Goal: Task Accomplishment & Management: Manage account settings

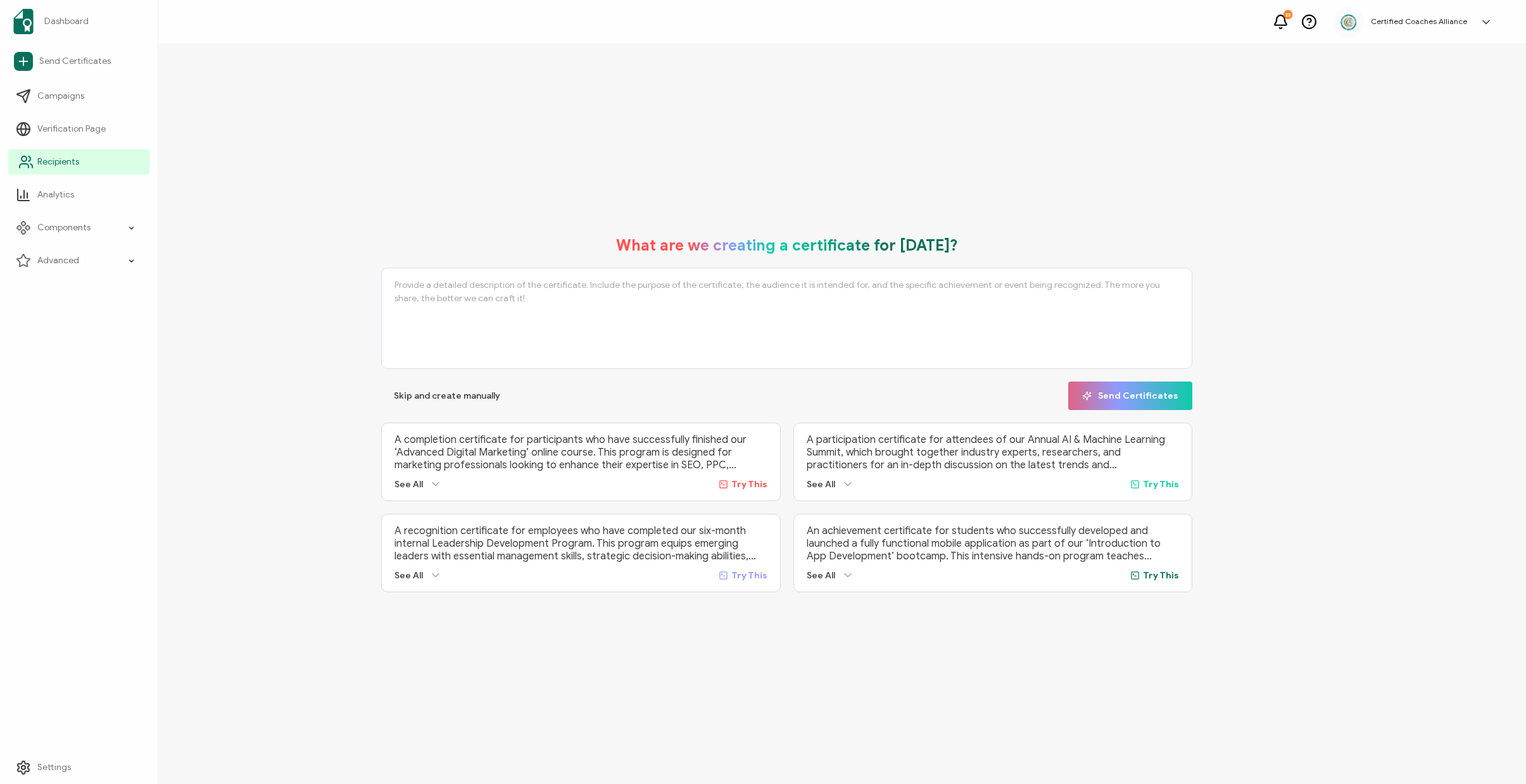
click at [55, 159] on span "Recipients" at bounding box center [58, 161] width 42 height 12
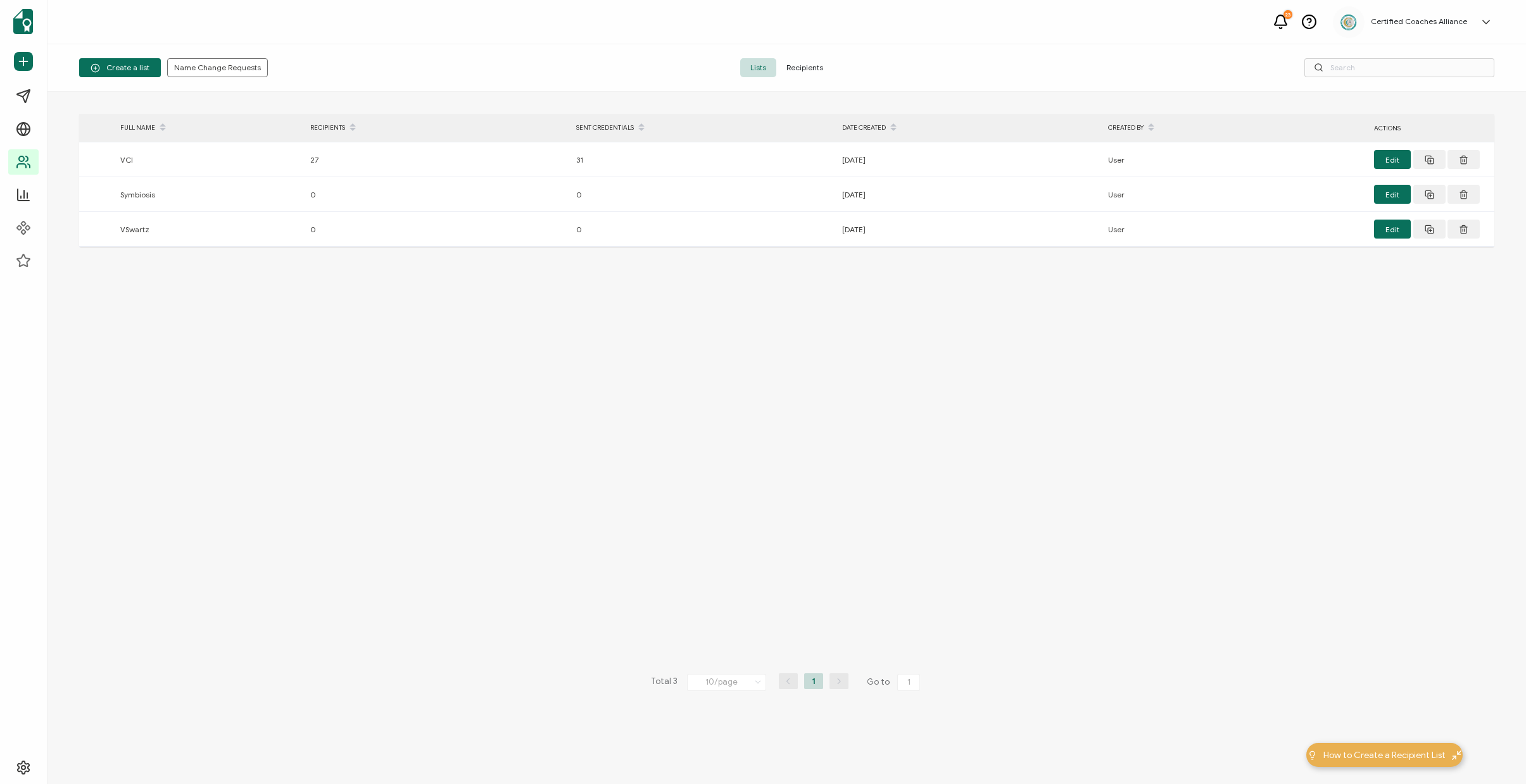
click at [820, 73] on span "Recipients" at bounding box center [805, 67] width 57 height 19
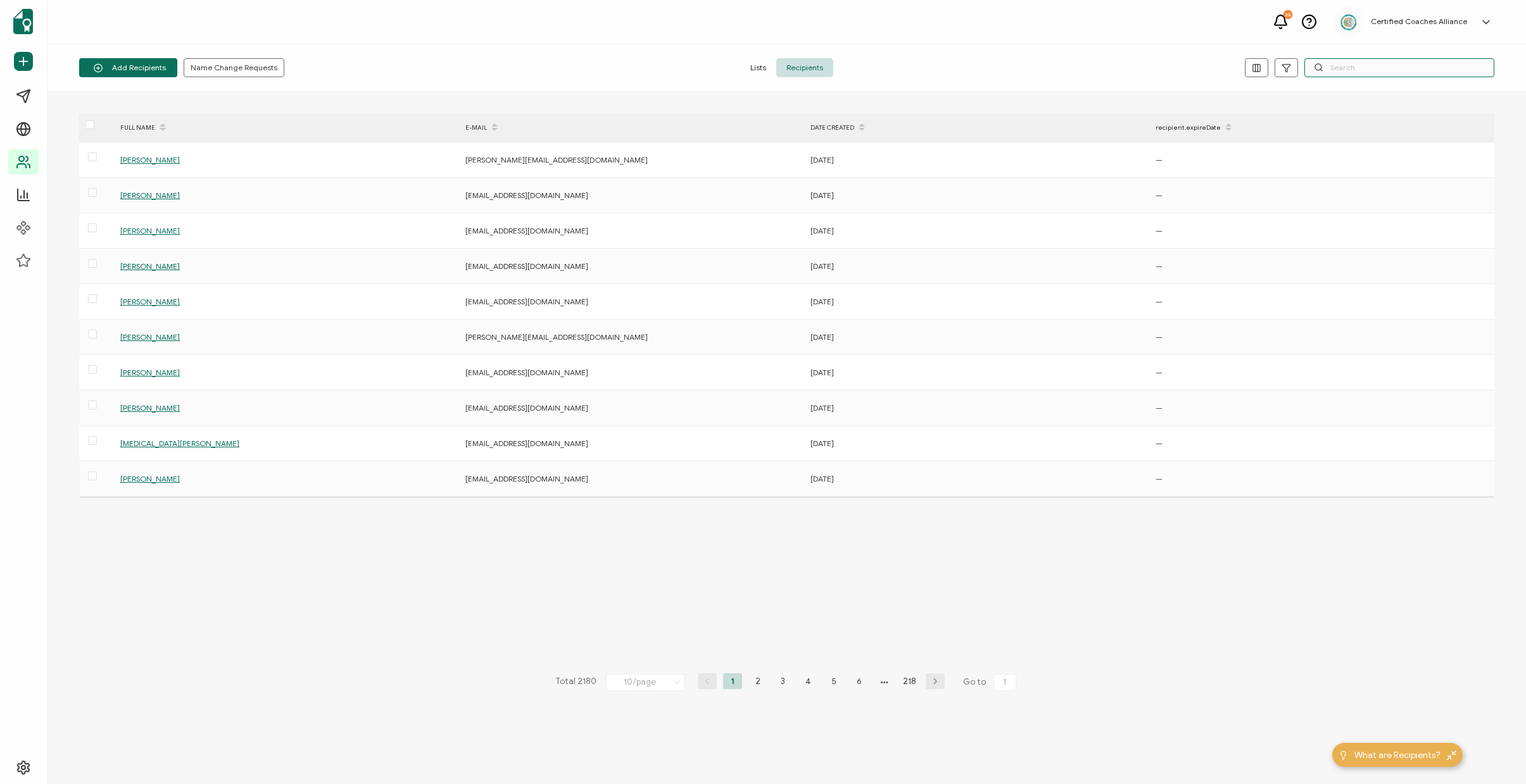
click at [1353, 69] on input "text" at bounding box center [1399, 67] width 190 height 19
paste input "[EMAIL_ADDRESS][DOMAIN_NAME]"
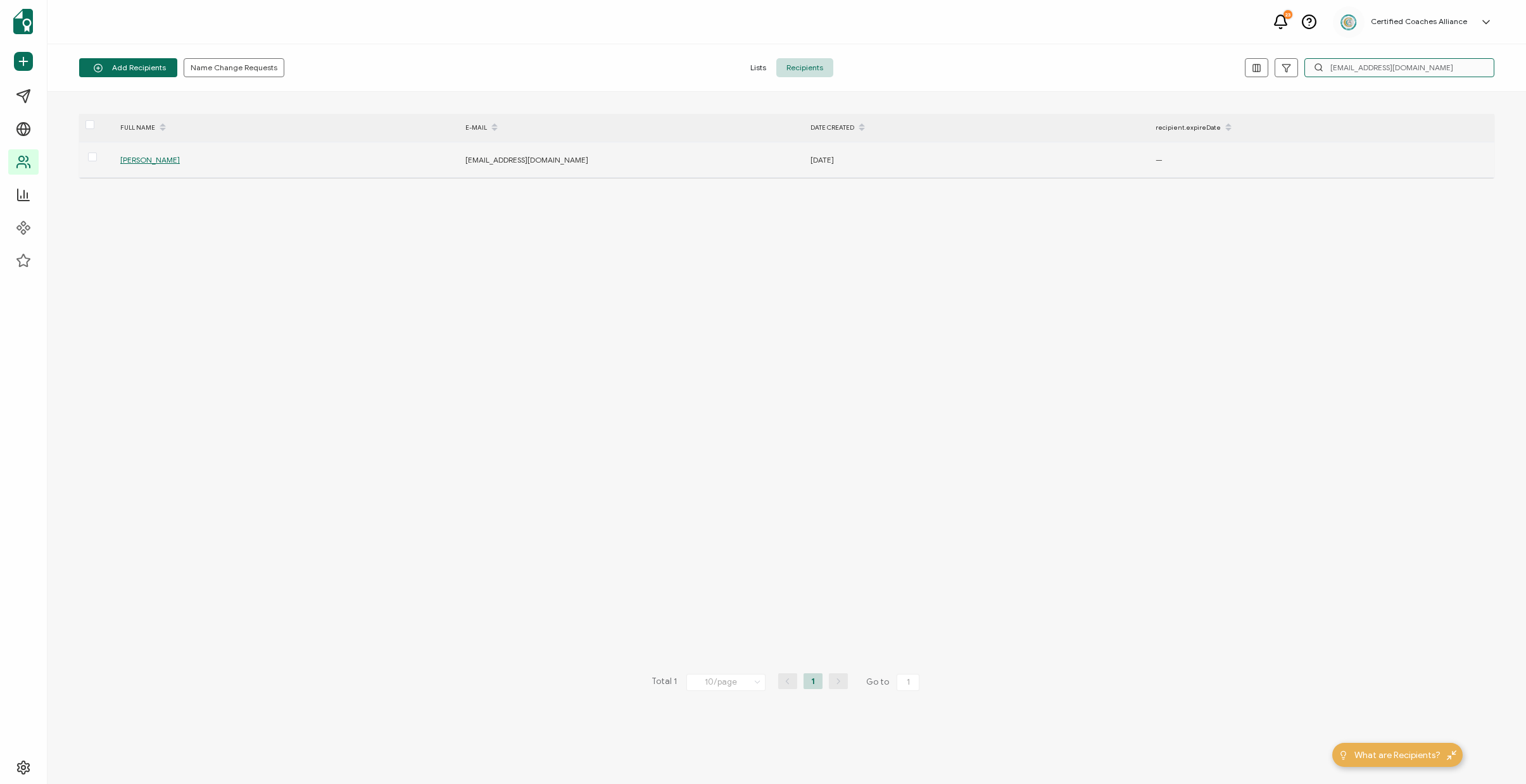
type input "[EMAIL_ADDRESS][DOMAIN_NAME]"
click at [152, 161] on span "[PERSON_NAME]" at bounding box center [150, 160] width 60 height 9
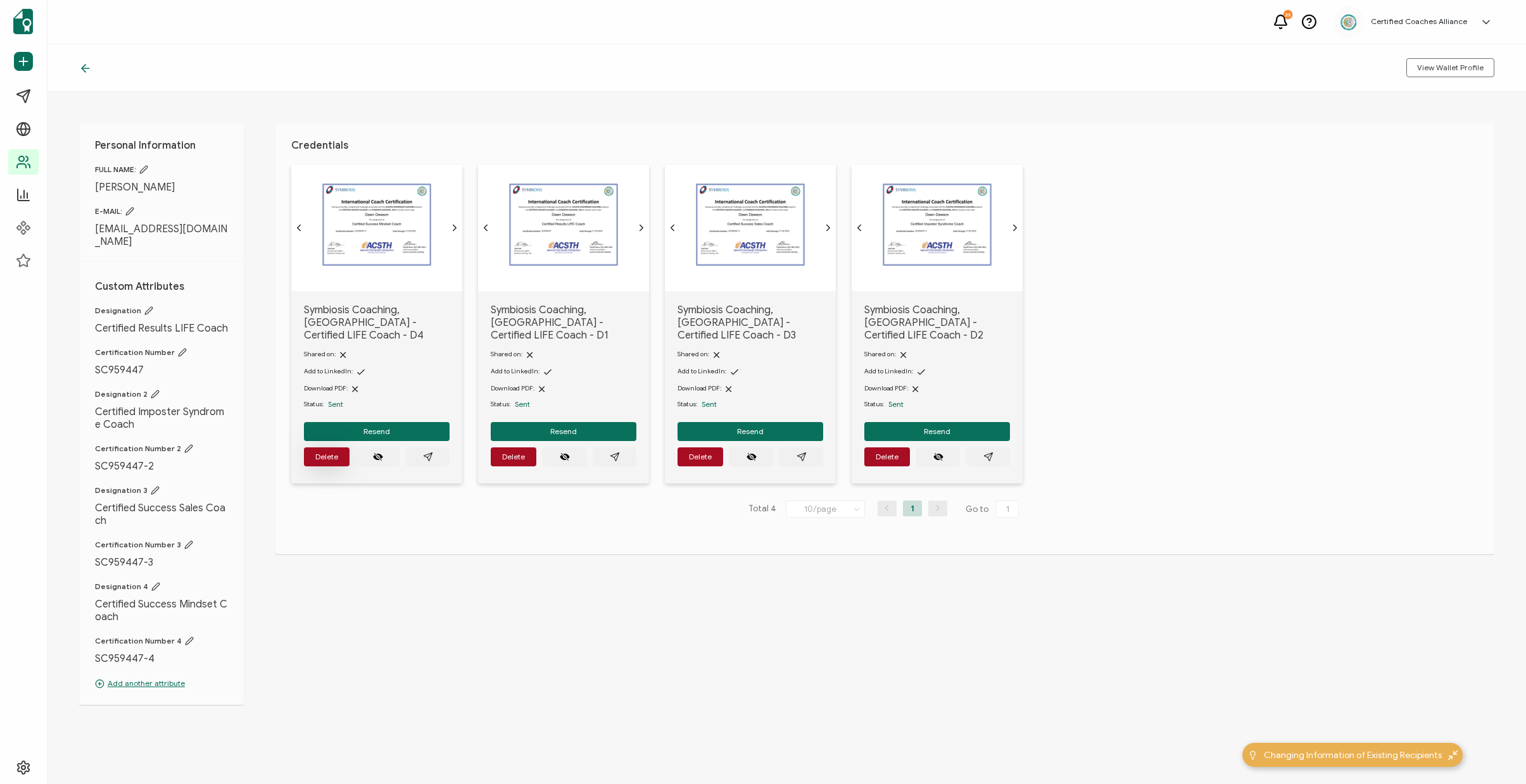
click at [339, 452] on button "Delete" at bounding box center [327, 457] width 45 height 19
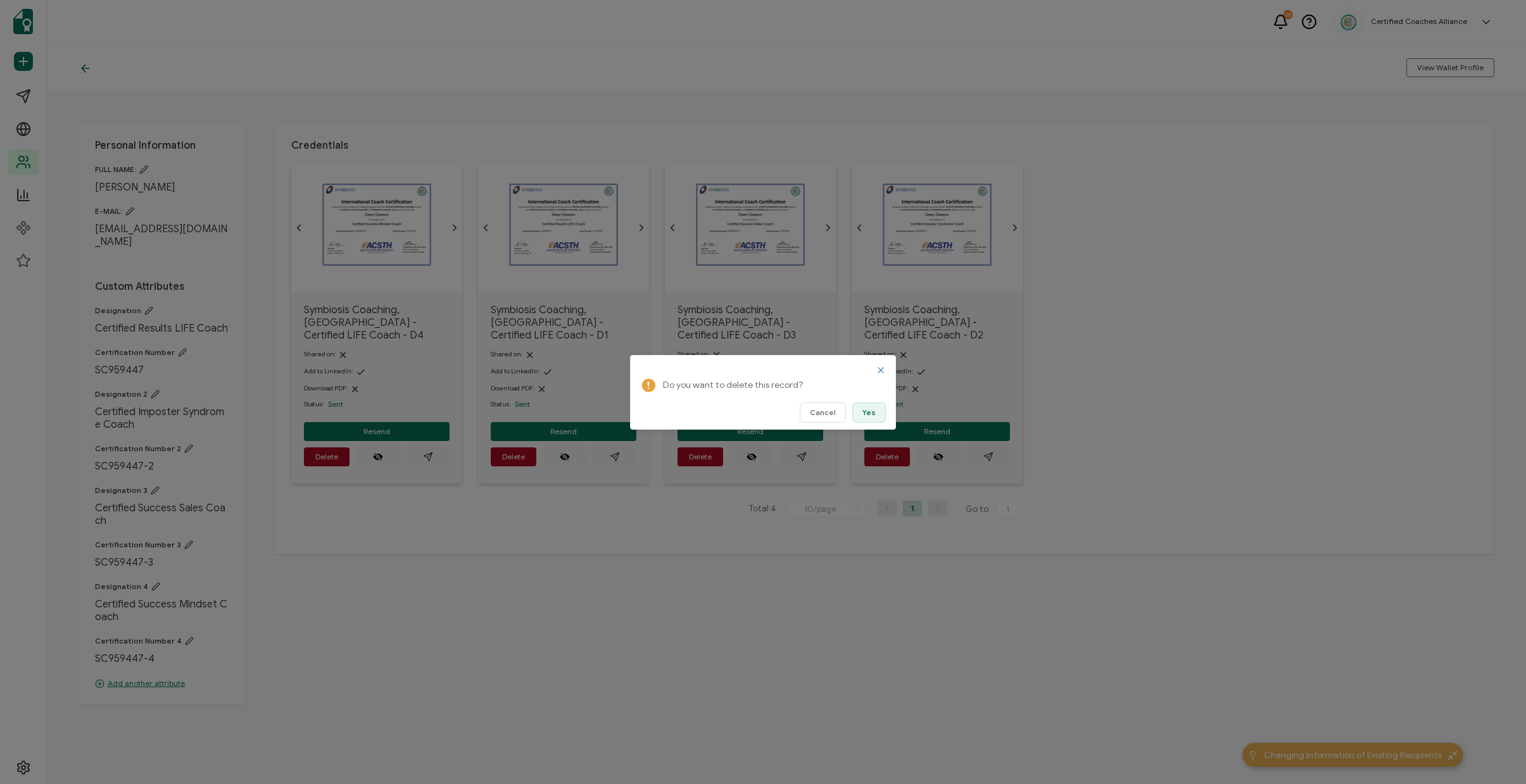
click at [868, 418] on button "Yes" at bounding box center [869, 412] width 33 height 20
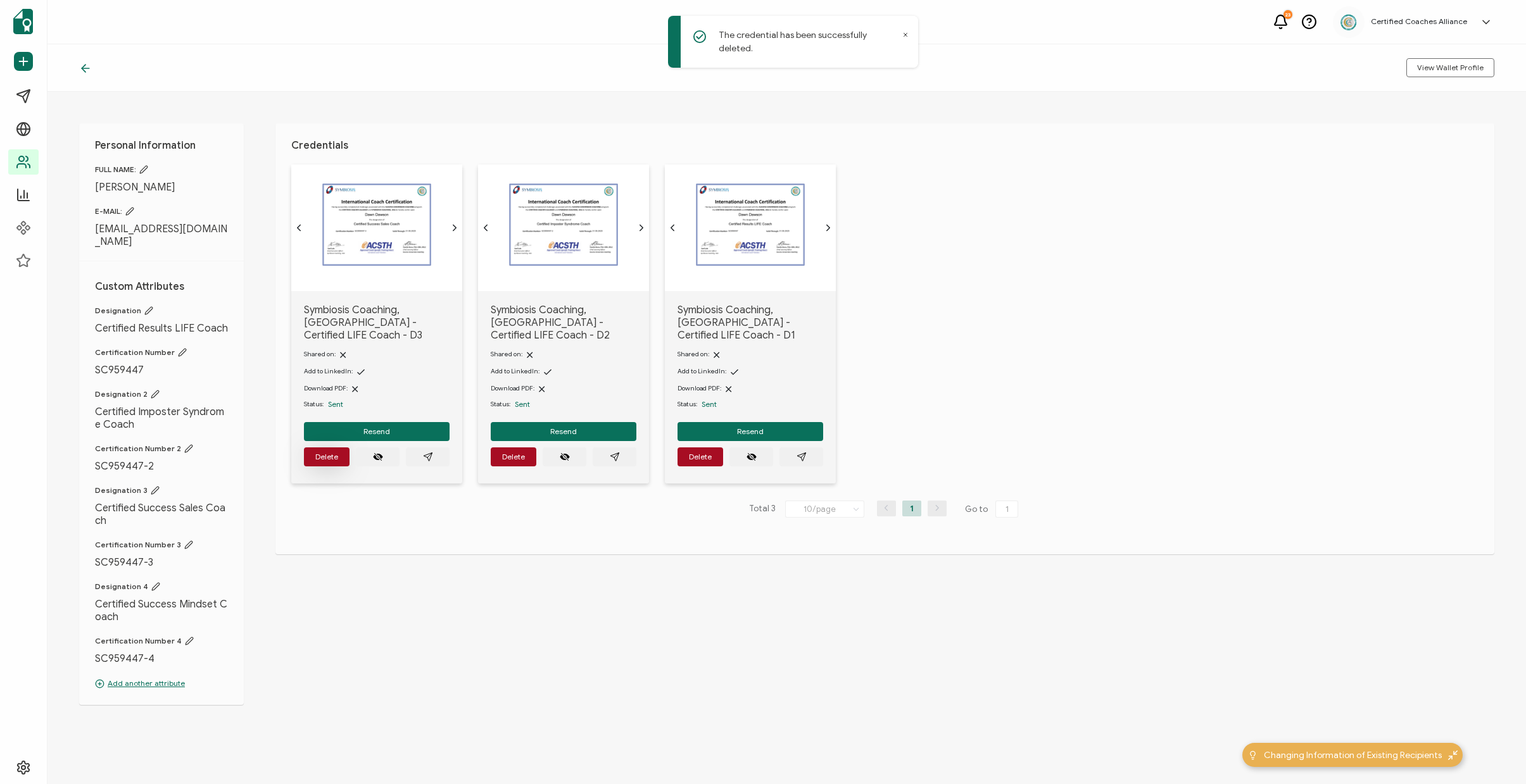
click at [332, 454] on span "Delete" at bounding box center [327, 457] width 23 height 8
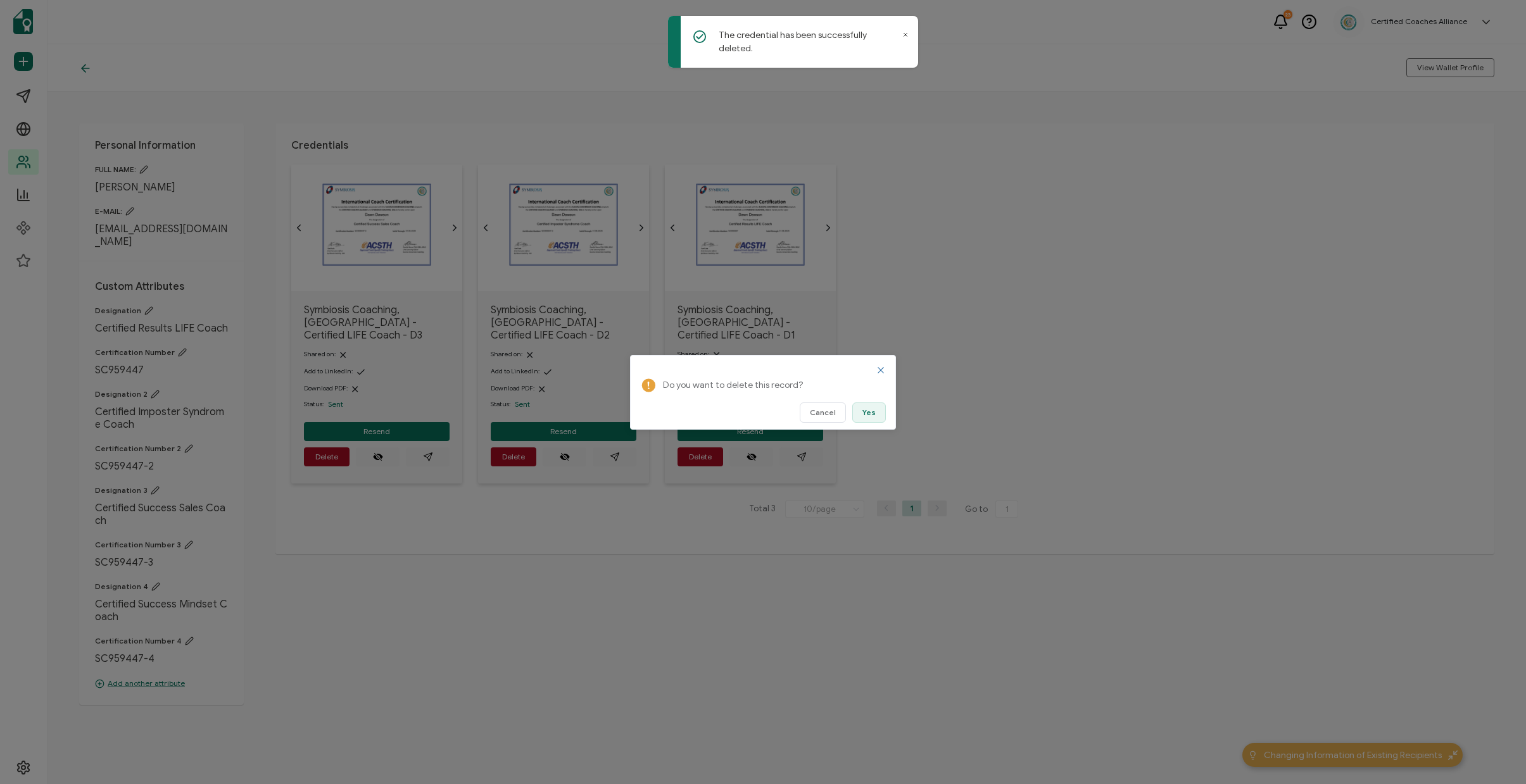
click at [868, 409] on span "Yes" at bounding box center [869, 413] width 13 height 8
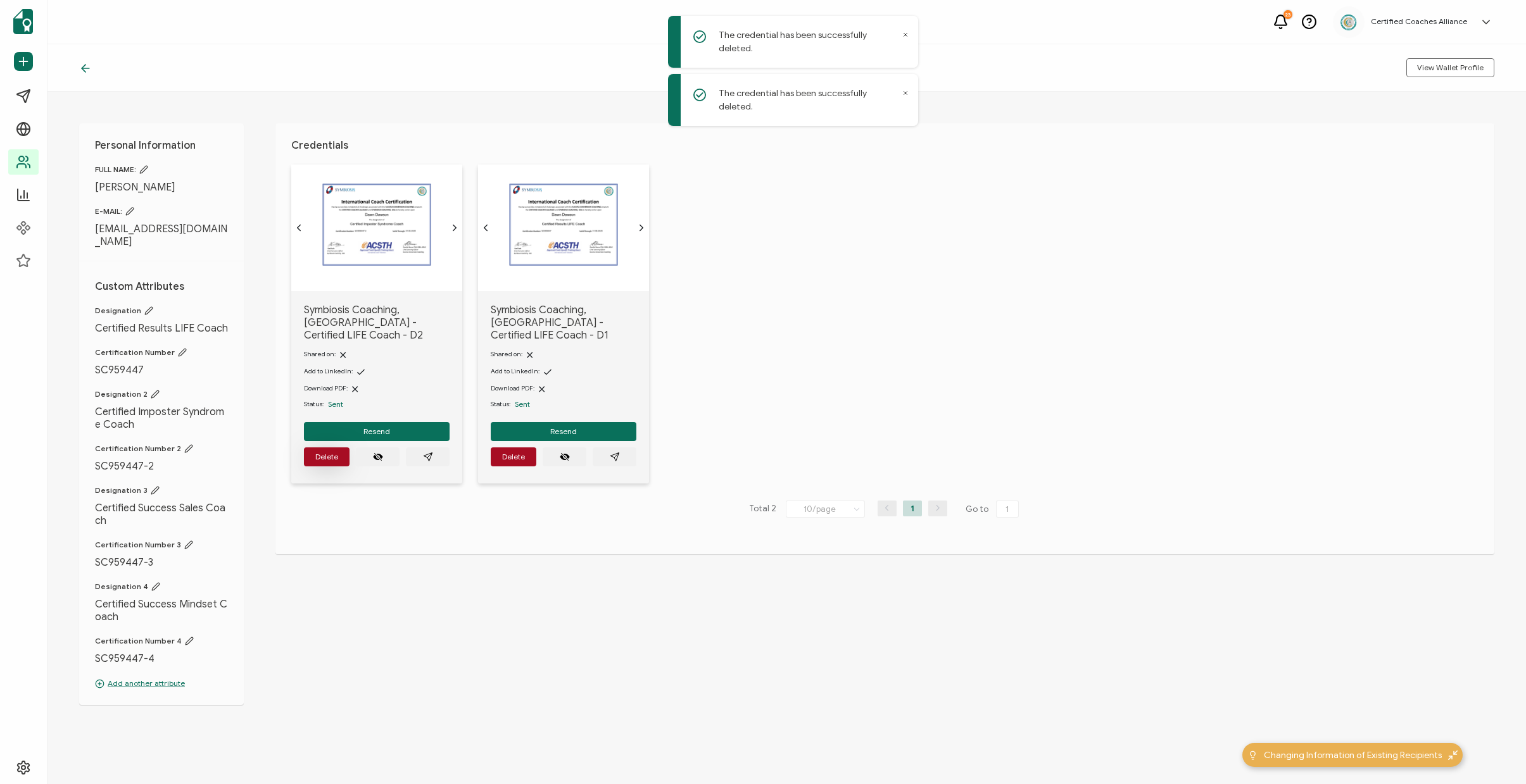
click at [337, 454] on span "Delete" at bounding box center [327, 457] width 23 height 8
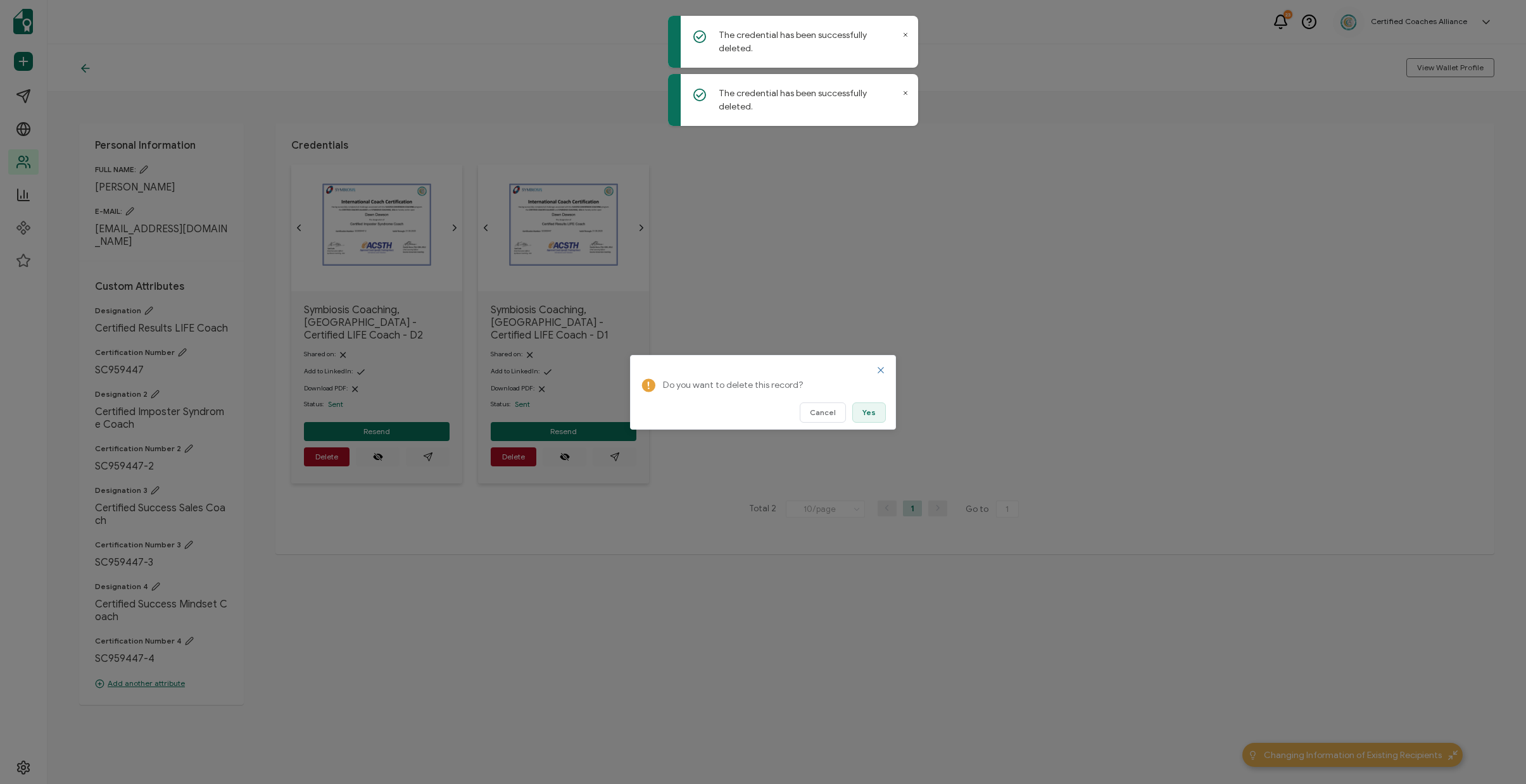
click at [871, 414] on span "Yes" at bounding box center [869, 413] width 13 height 8
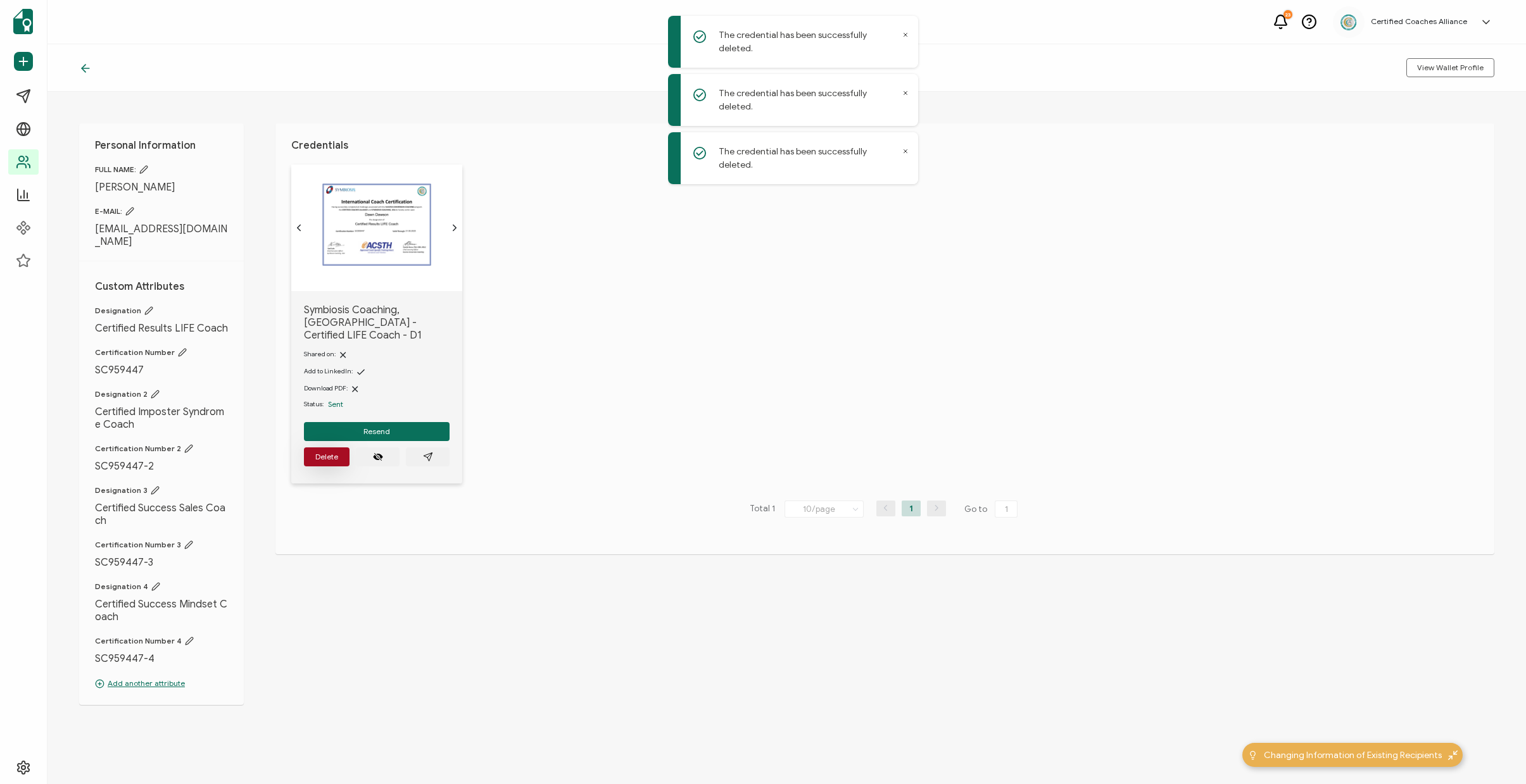
click at [324, 448] on button "Delete" at bounding box center [327, 457] width 45 height 19
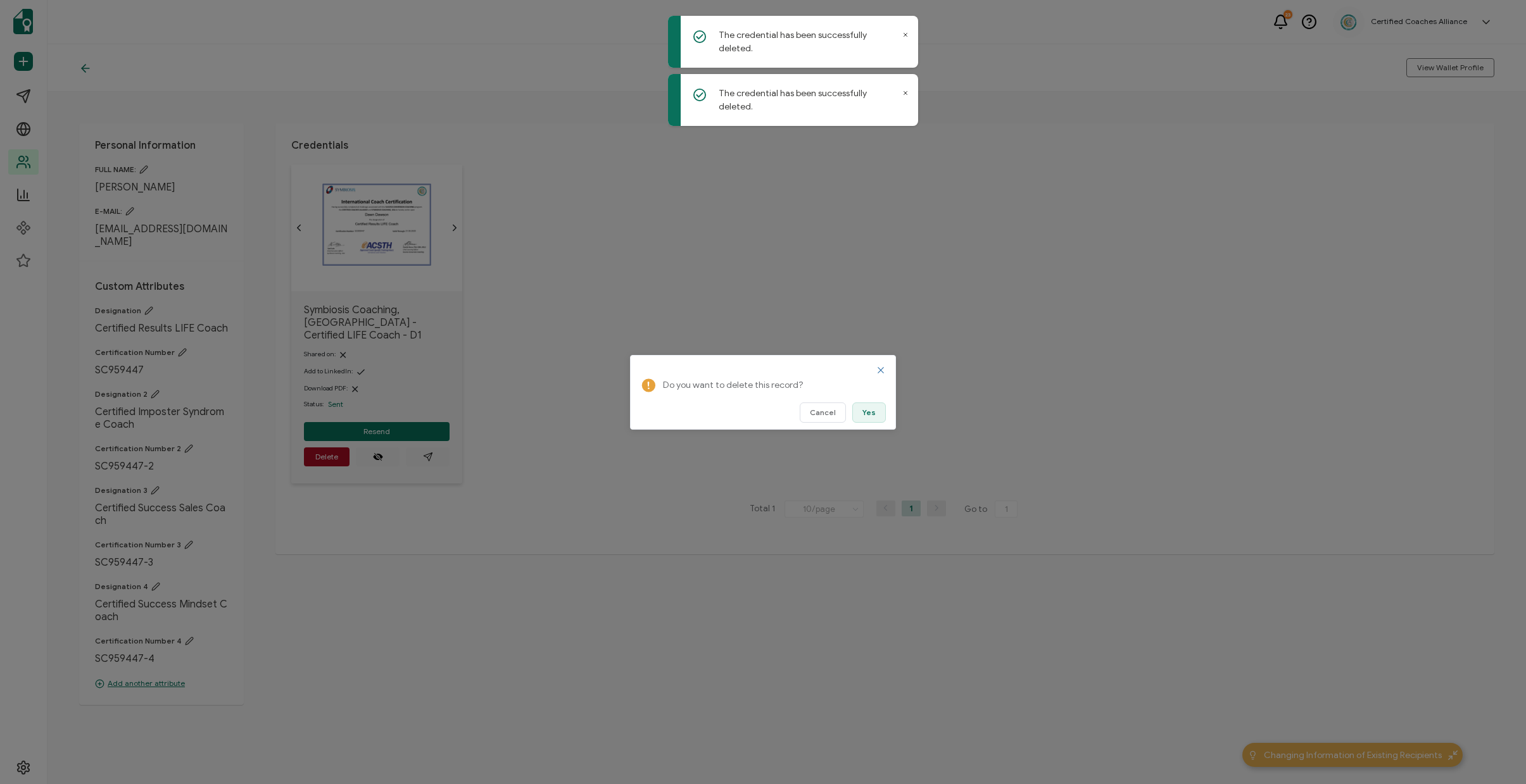
click at [864, 414] on span "Yes" at bounding box center [869, 413] width 13 height 8
